Goal: Information Seeking & Learning: Learn about a topic

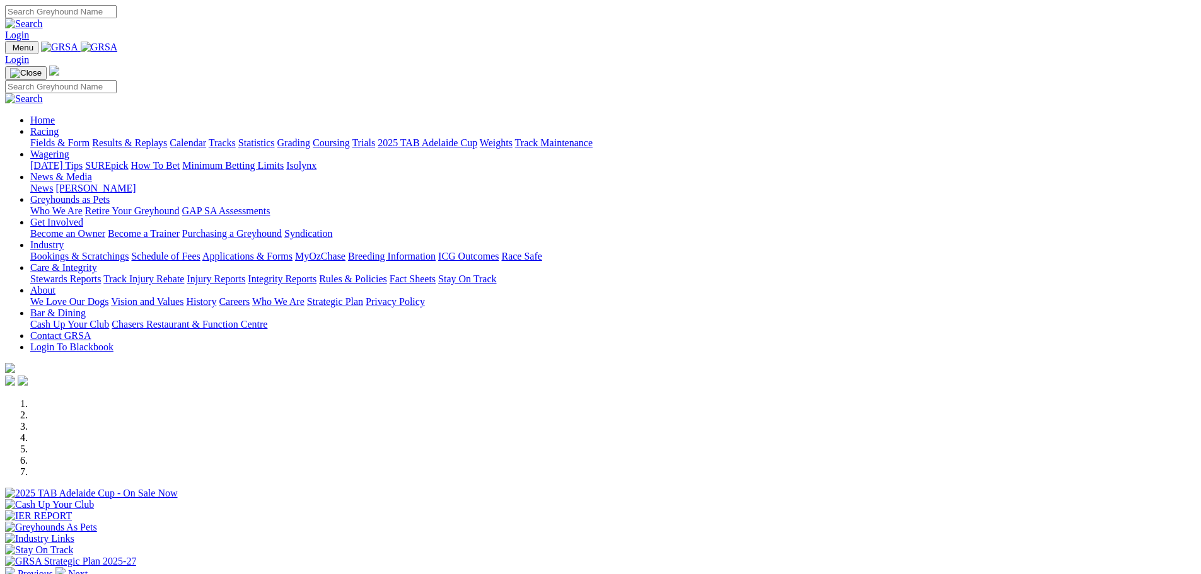
scroll to position [315, 0]
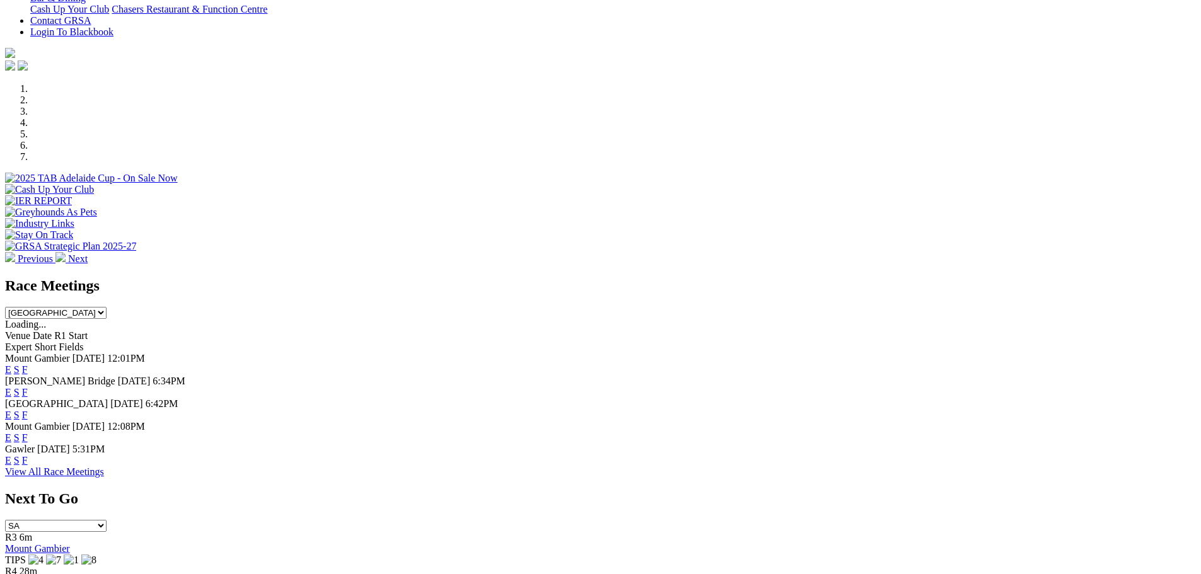
click at [11, 410] on link "E" at bounding box center [8, 415] width 6 height 11
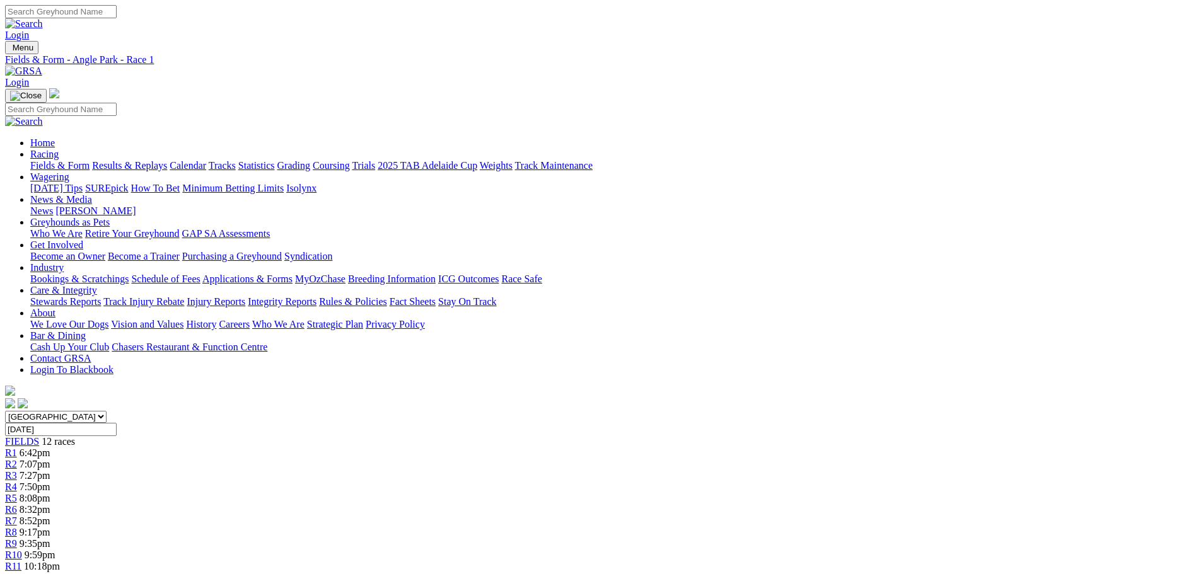
click at [17, 527] on span "R8" at bounding box center [11, 532] width 12 height 11
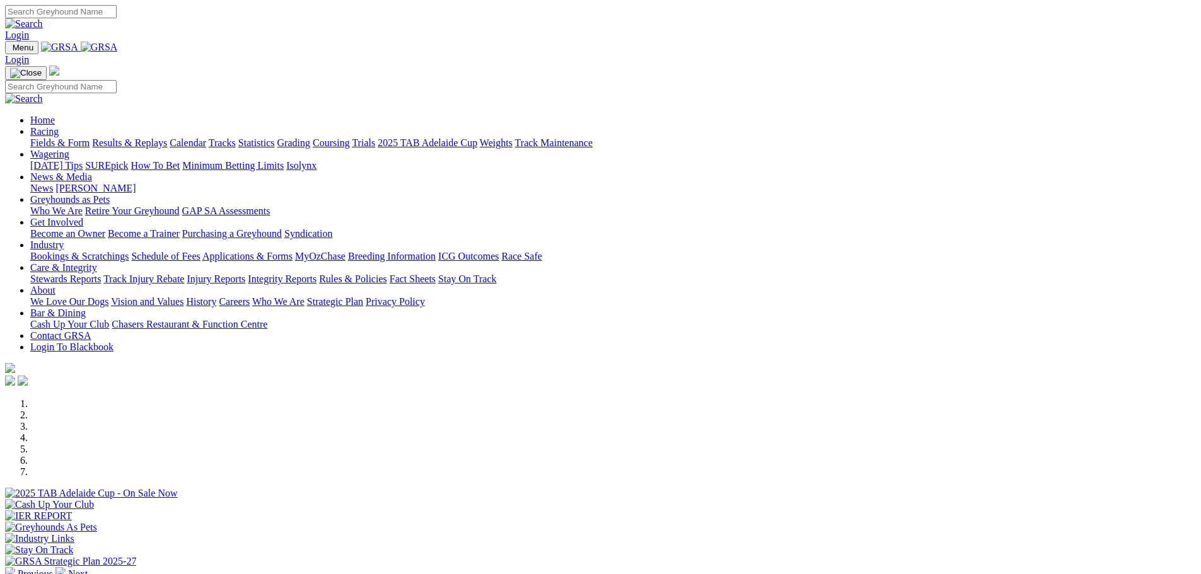
scroll to position [315, 0]
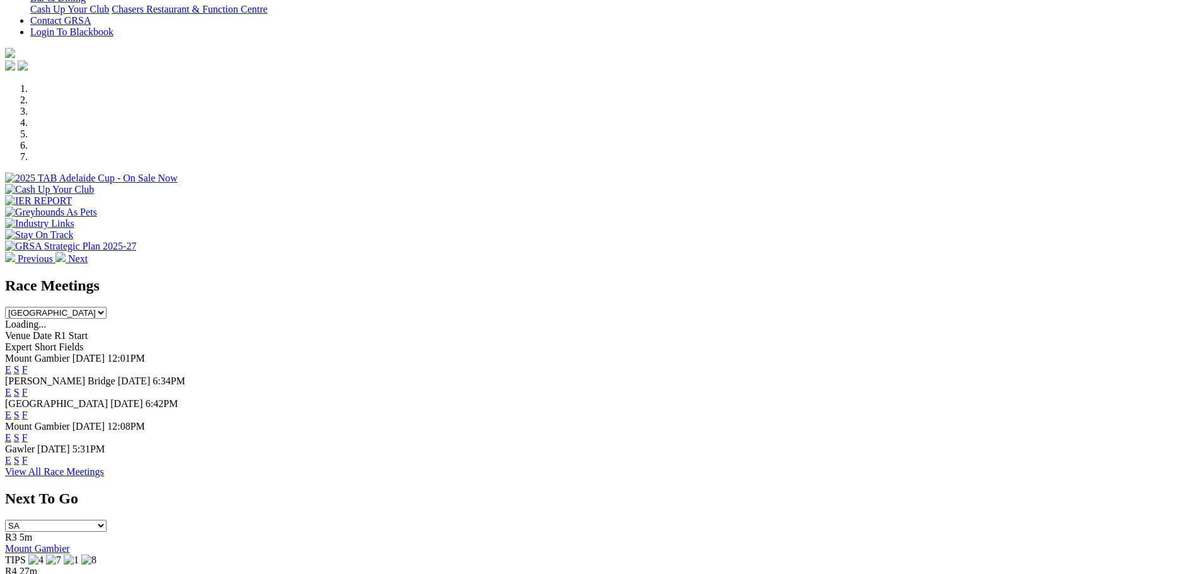
click at [11, 410] on link "E" at bounding box center [8, 415] width 6 height 11
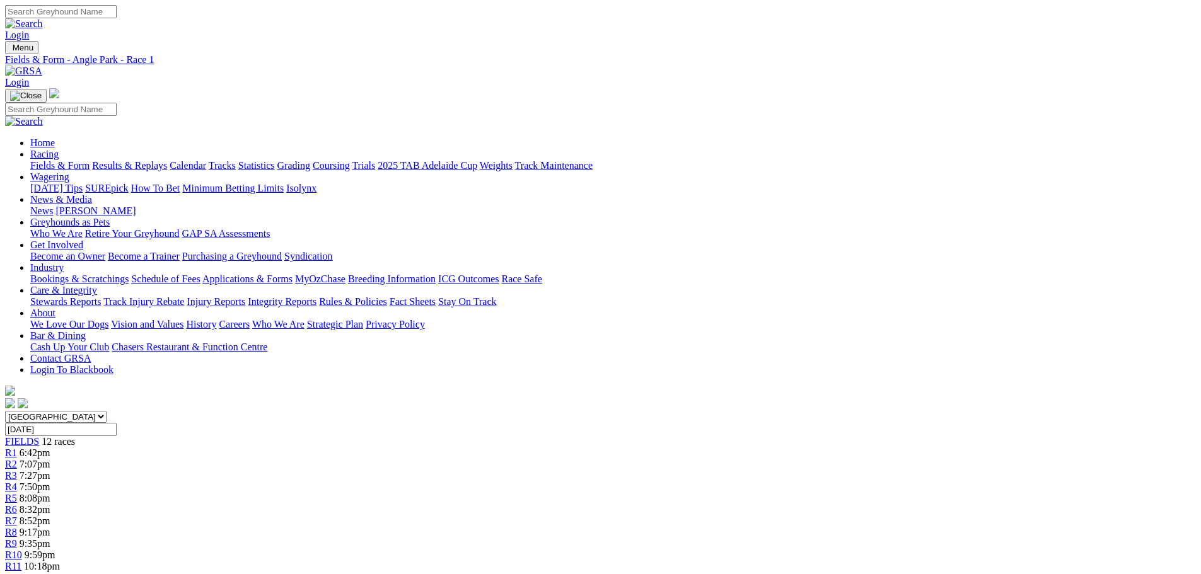
click at [724, 527] on div "R8 9:17pm" at bounding box center [600, 532] width 1191 height 11
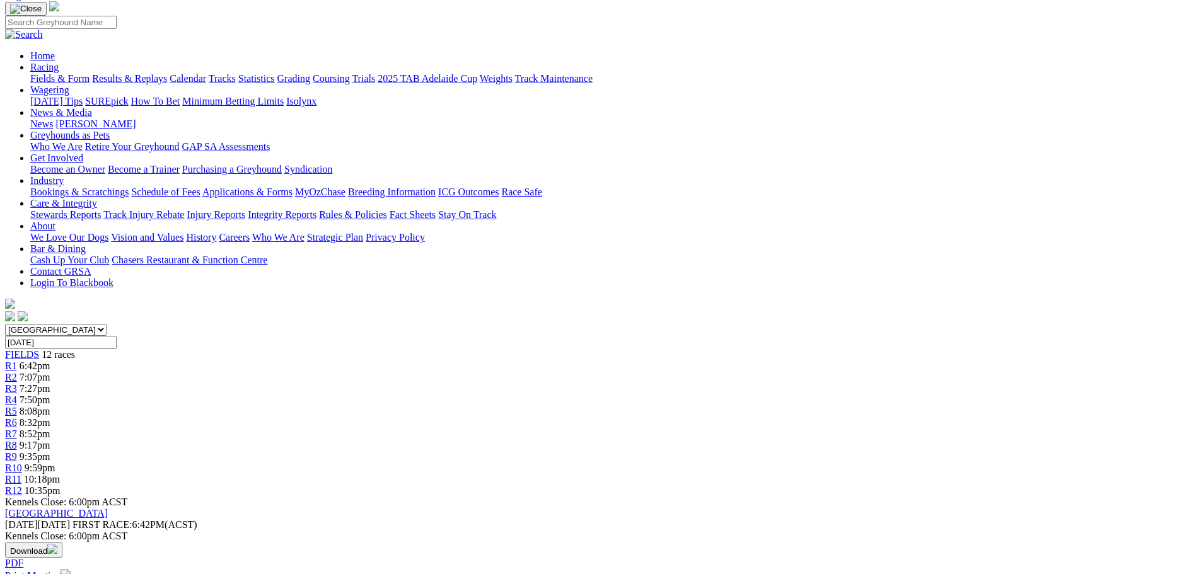
scroll to position [126, 0]
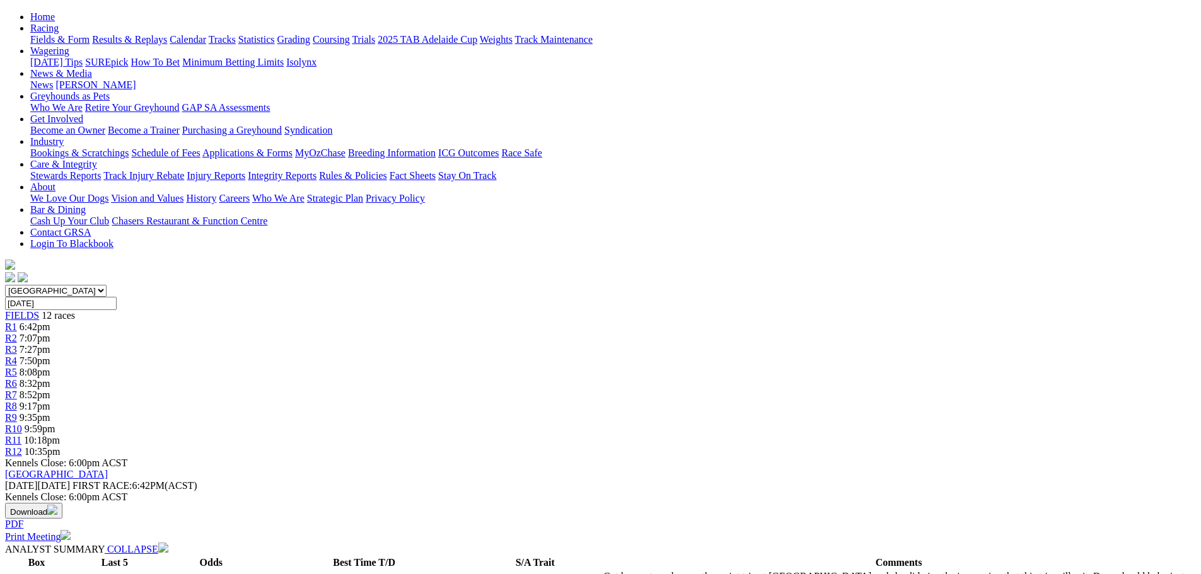
click at [17, 412] on link "R9" at bounding box center [11, 417] width 12 height 11
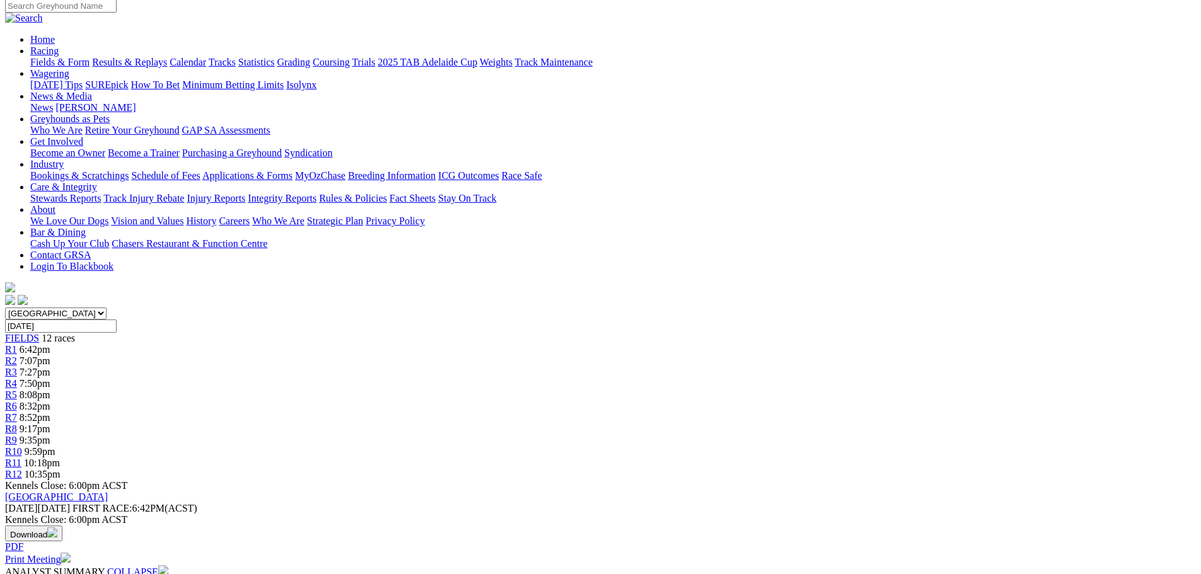
scroll to position [126, 0]
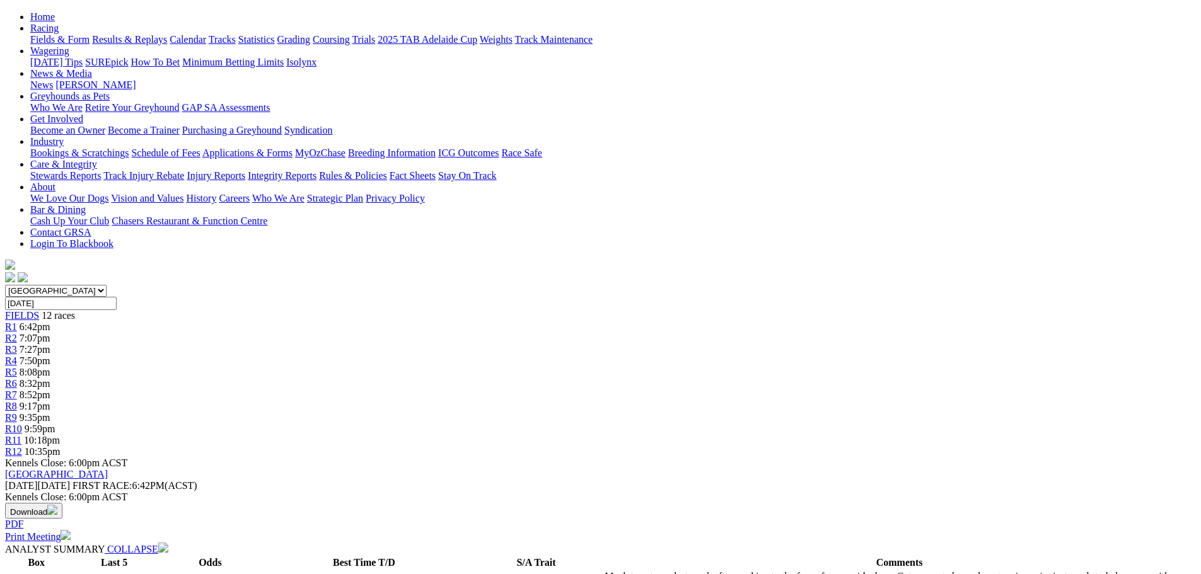
click at [17, 378] on link "R6" at bounding box center [11, 383] width 12 height 11
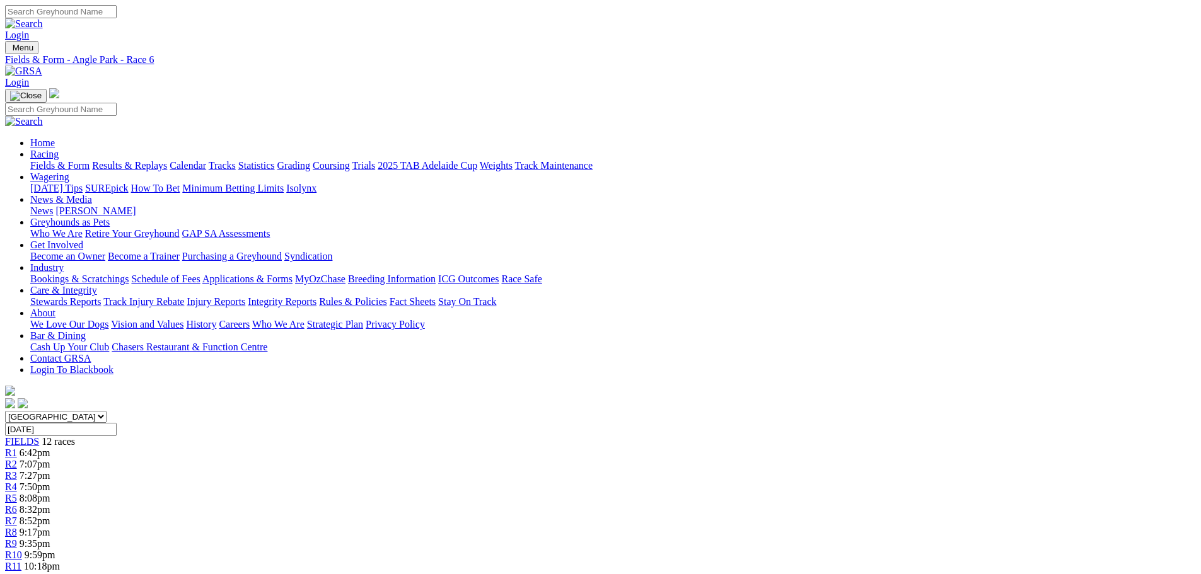
click at [50, 516] on span "8:52pm" at bounding box center [35, 521] width 31 height 11
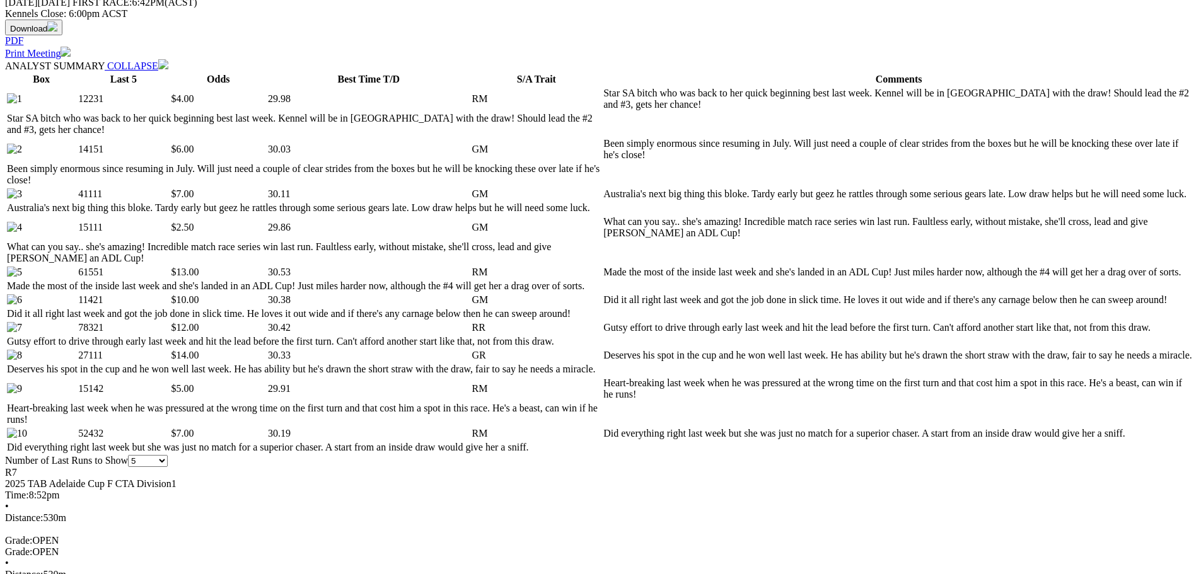
scroll to position [630, 0]
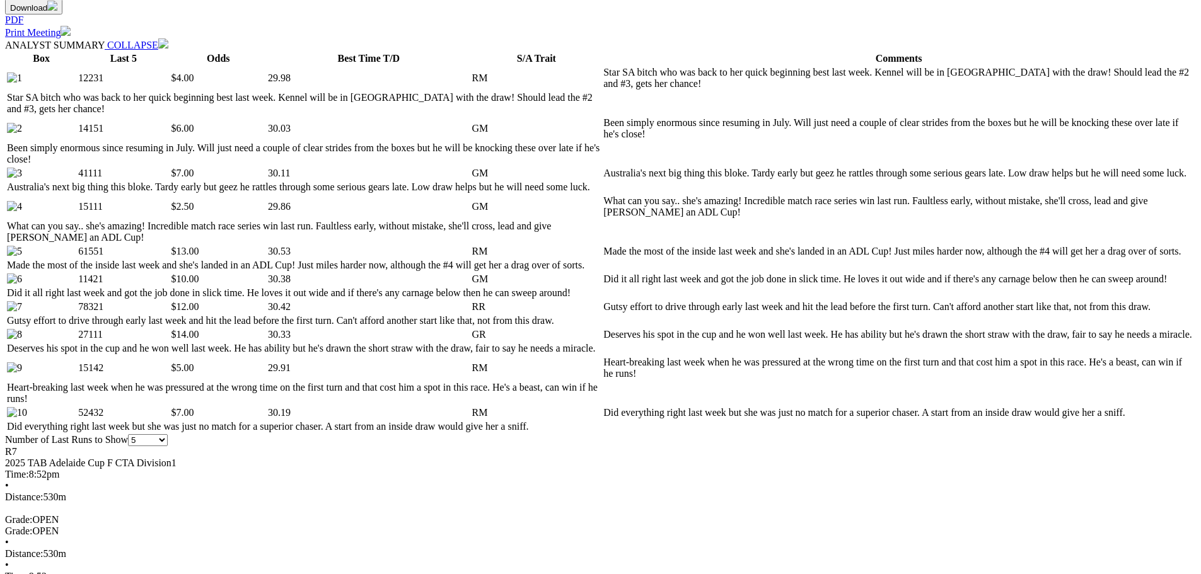
select select "20"
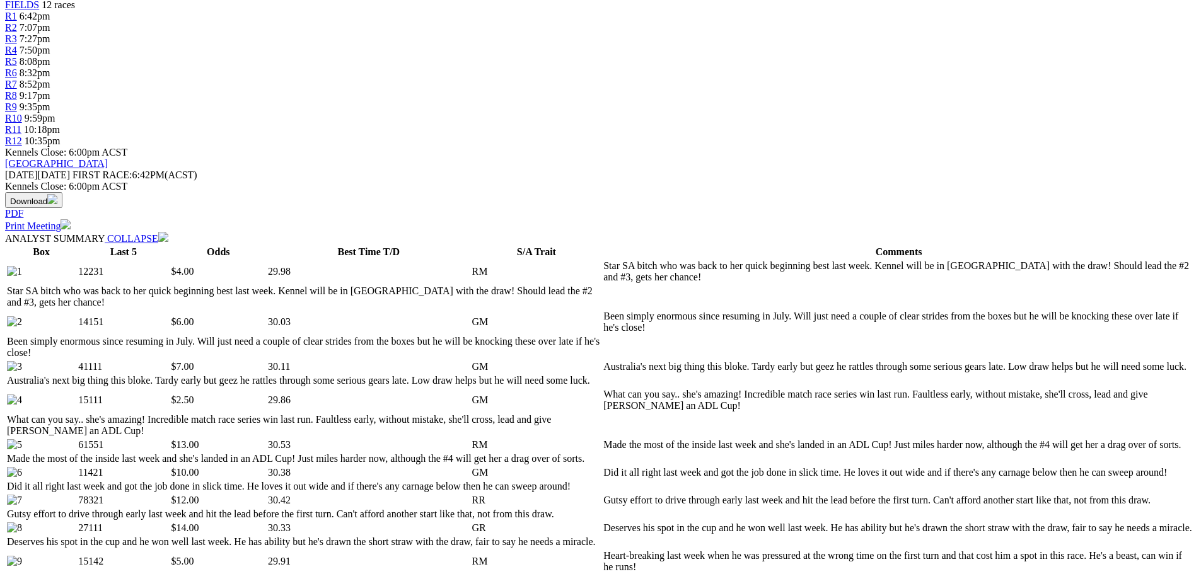
scroll to position [567, 0]
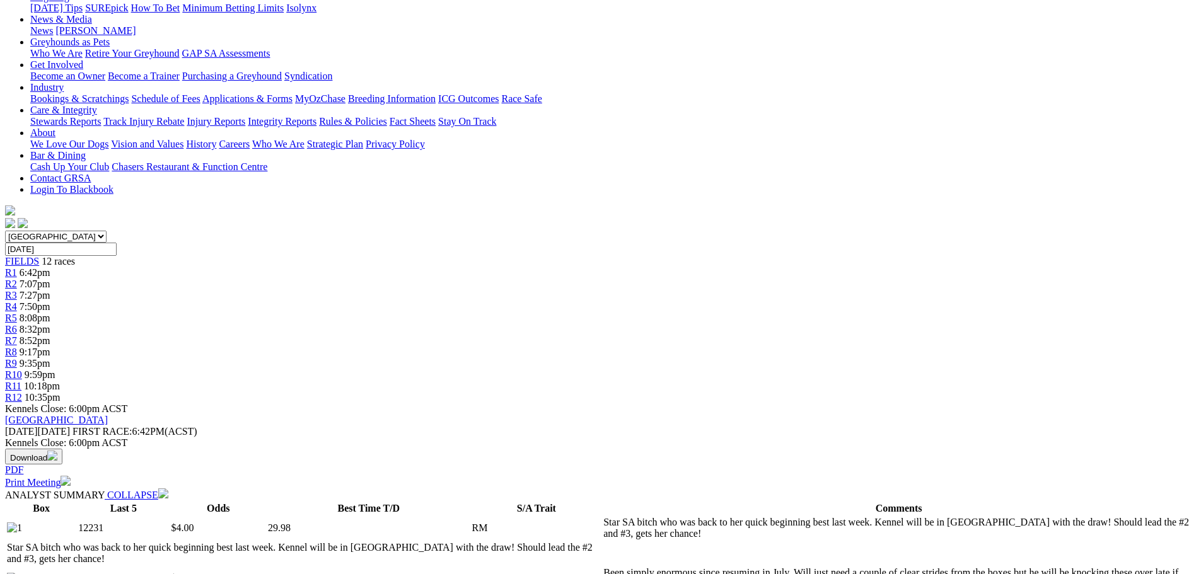
scroll to position [63, 0]
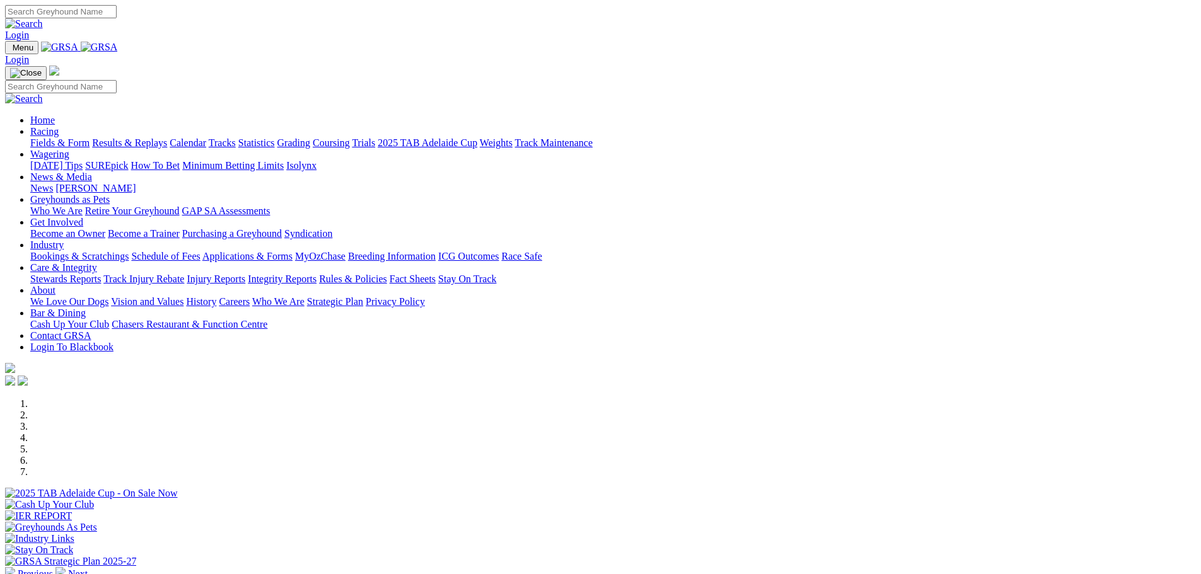
scroll to position [252, 0]
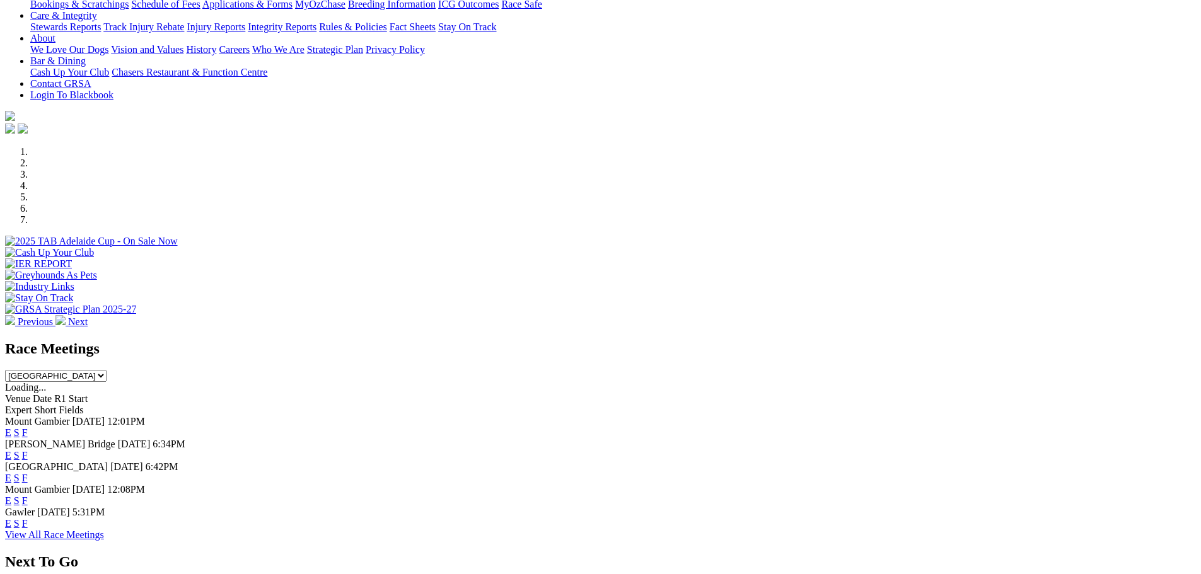
click at [11, 473] on link "E" at bounding box center [8, 478] width 6 height 11
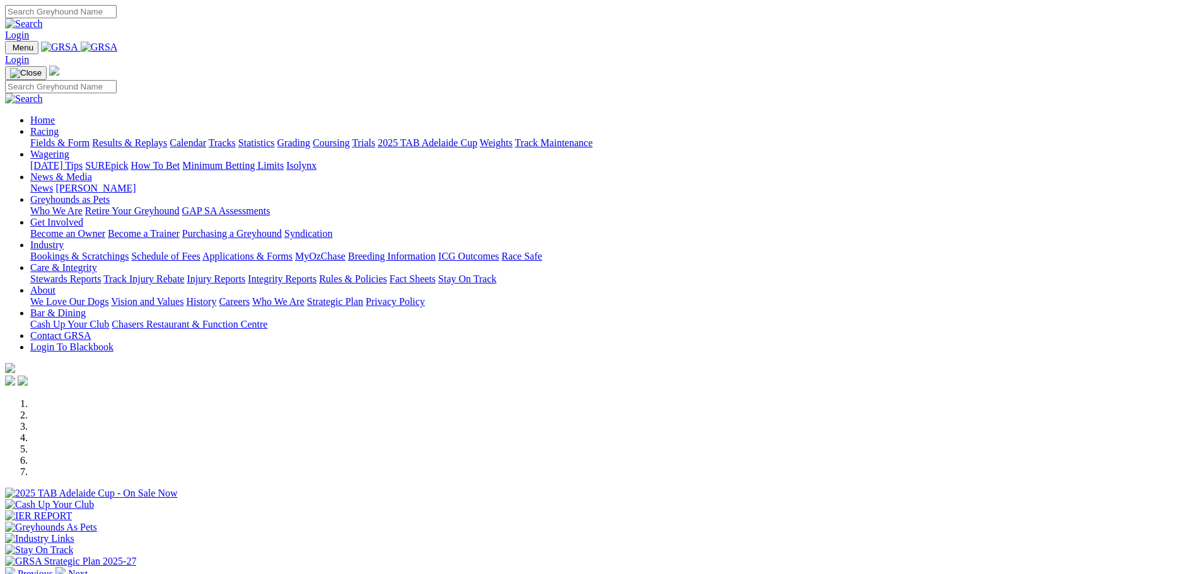
click at [53, 183] on link "News" at bounding box center [41, 188] width 23 height 11
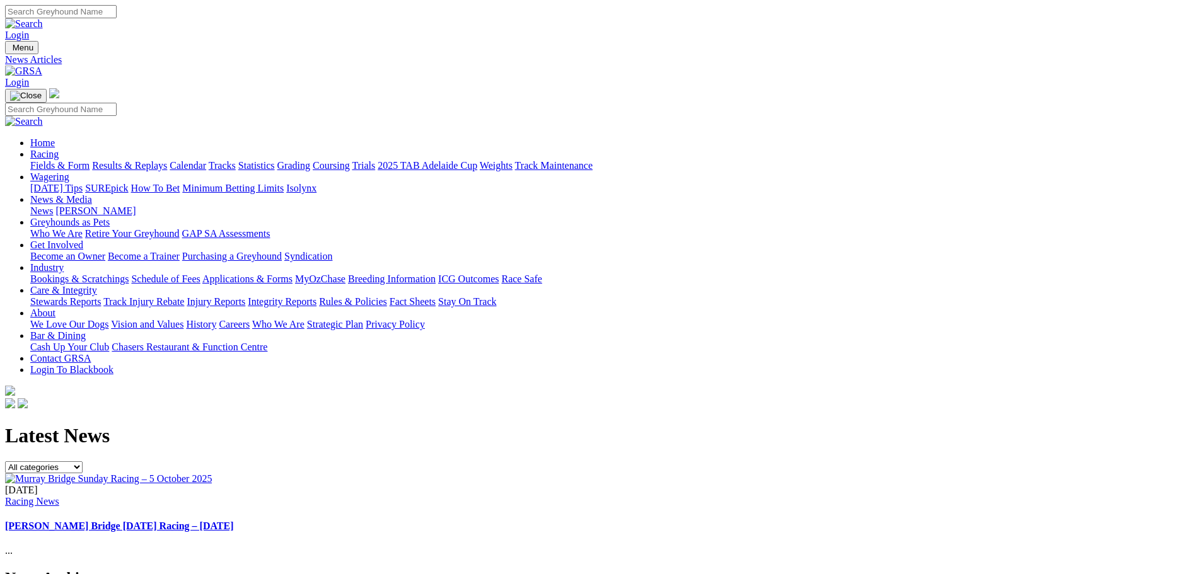
click at [477, 160] on link "2025 TAB Adelaide Cup" at bounding box center [428, 165] width 100 height 11
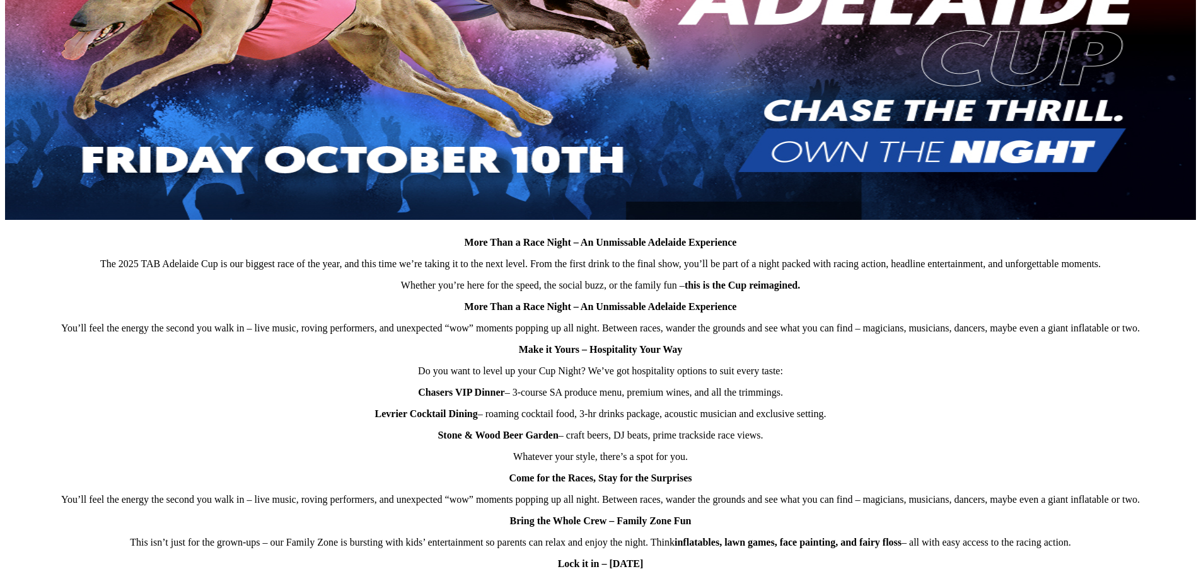
scroll to position [630, 0]
